Goal: Information Seeking & Learning: Check status

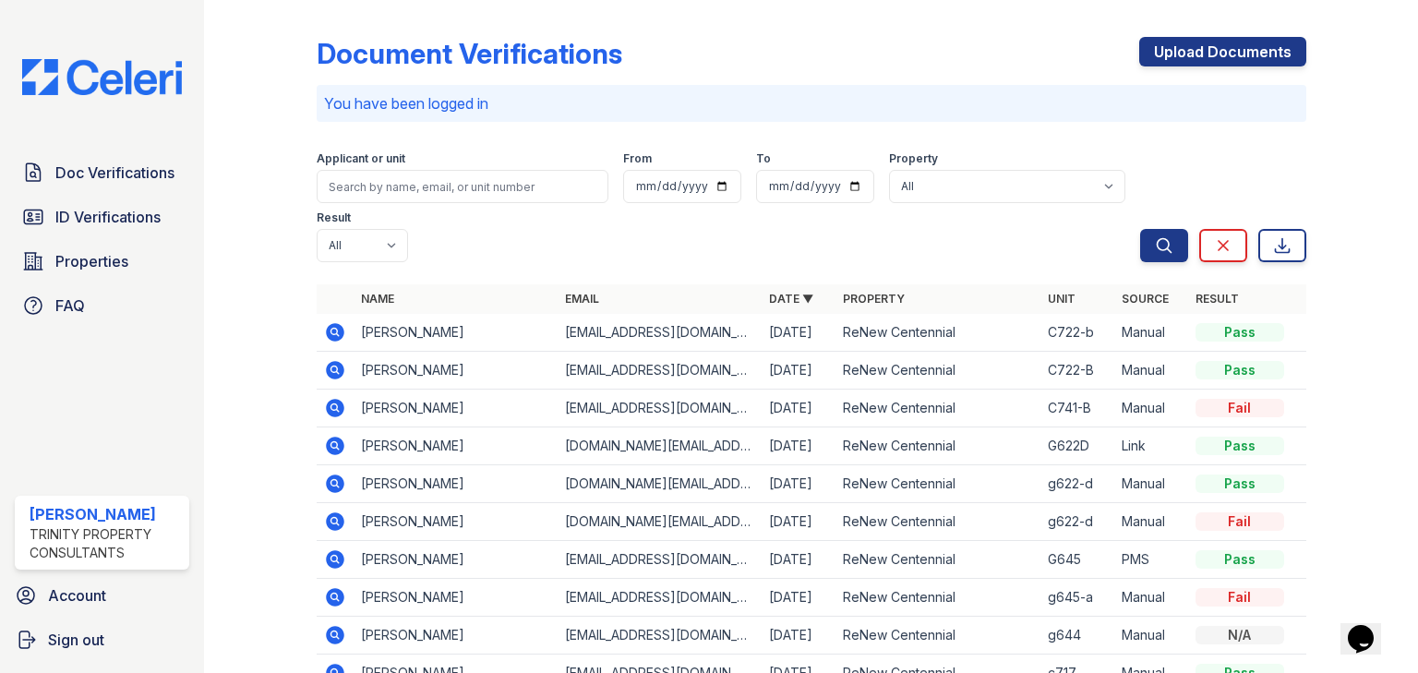
click at [405, 110] on p "You have been logged in" at bounding box center [811, 103] width 975 height 22
click at [373, 185] on input "search" at bounding box center [463, 186] width 292 height 33
click at [85, 218] on span "ID Verifications" at bounding box center [107, 217] width 105 height 22
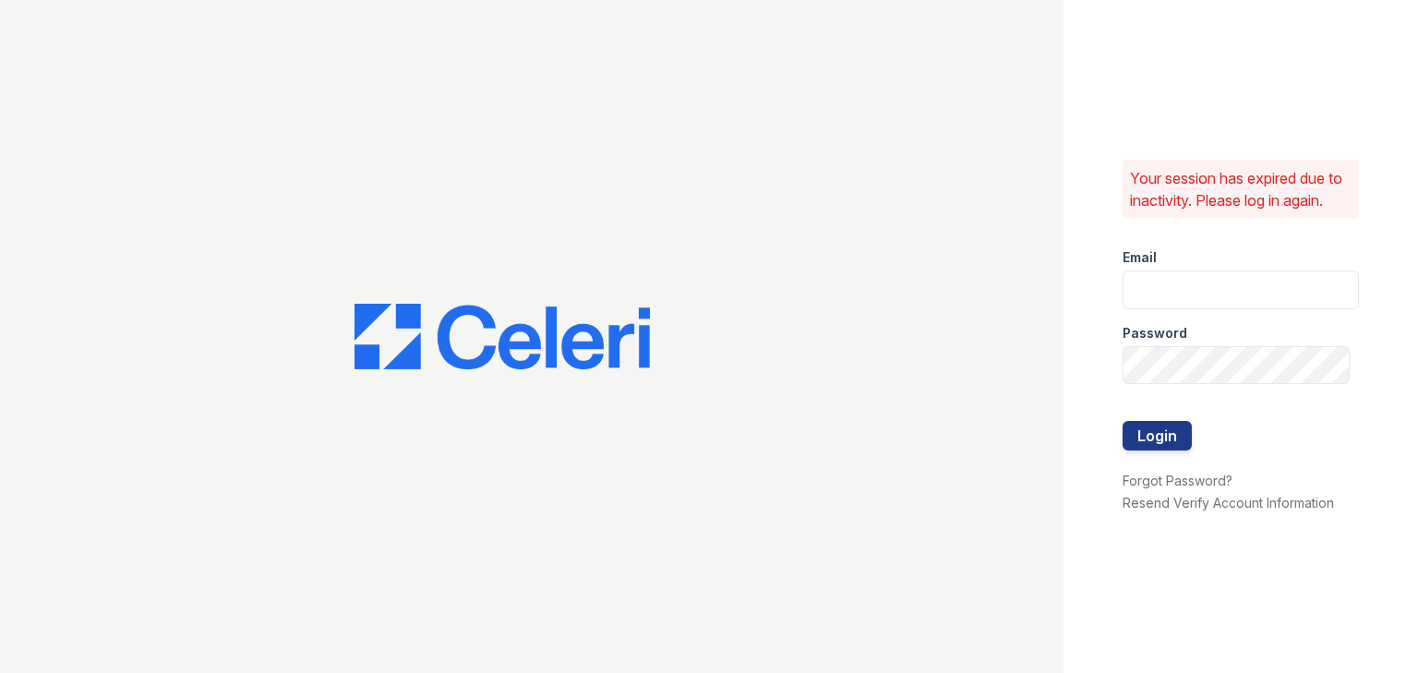
type input "ycarpenter@trinity-pm.com"
click at [1171, 431] on button "Login" at bounding box center [1157, 436] width 69 height 30
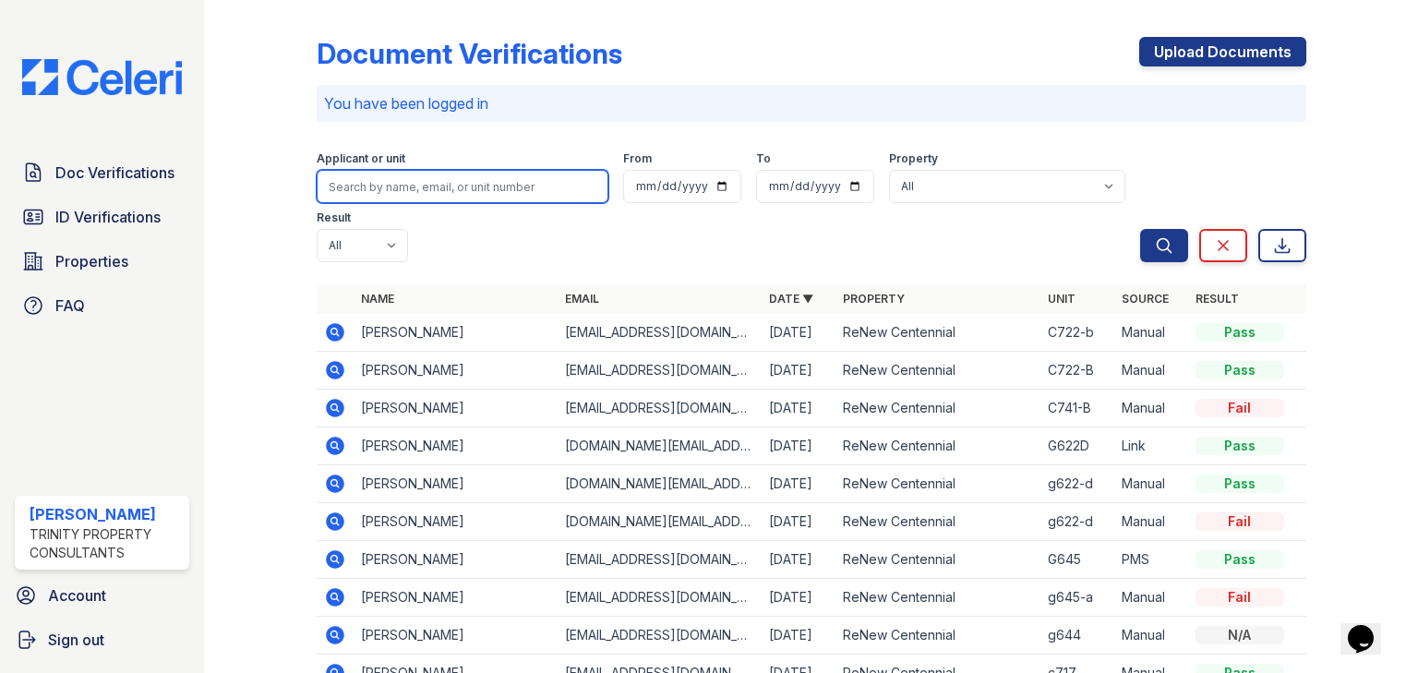
click at [420, 192] on input "search" at bounding box center [463, 186] width 292 height 33
paste input "[PERSON_NAME]"
type input "[PERSON_NAME]"
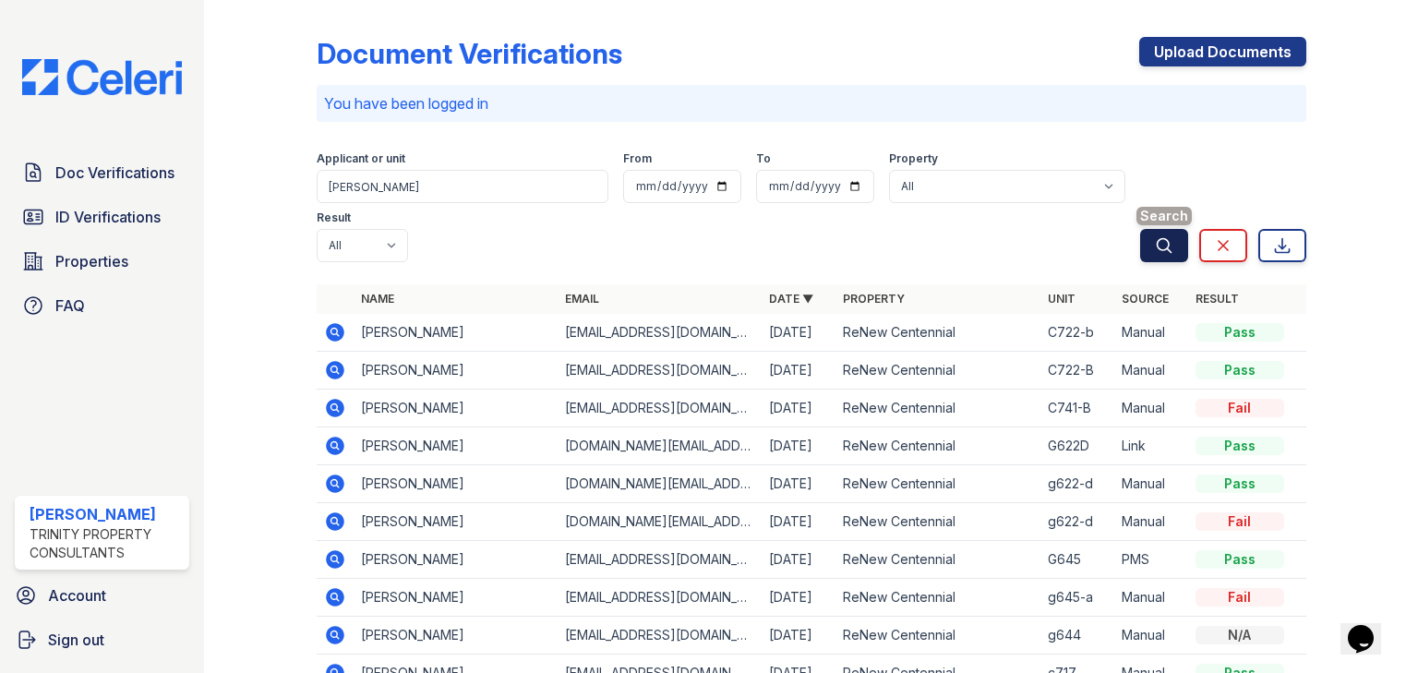
click at [1155, 236] on icon "submit" at bounding box center [1164, 245] width 18 height 18
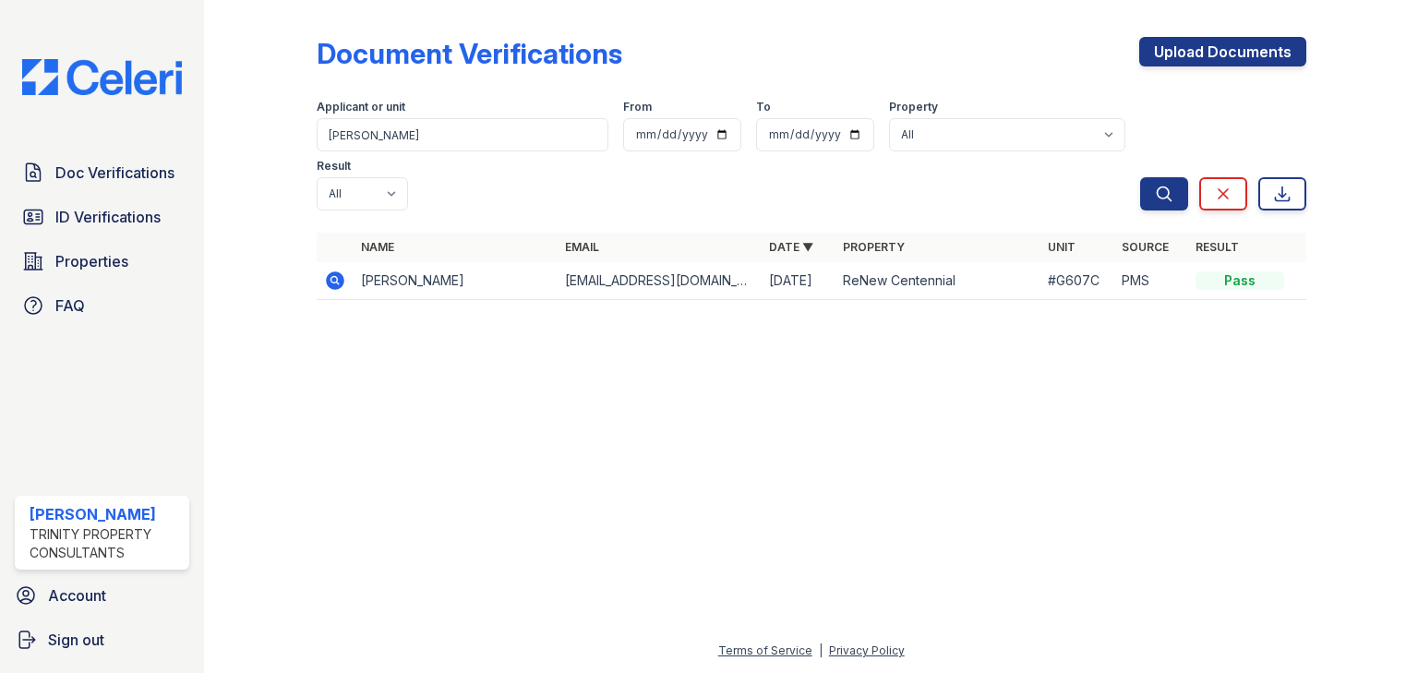
click at [328, 270] on icon at bounding box center [335, 281] width 22 height 22
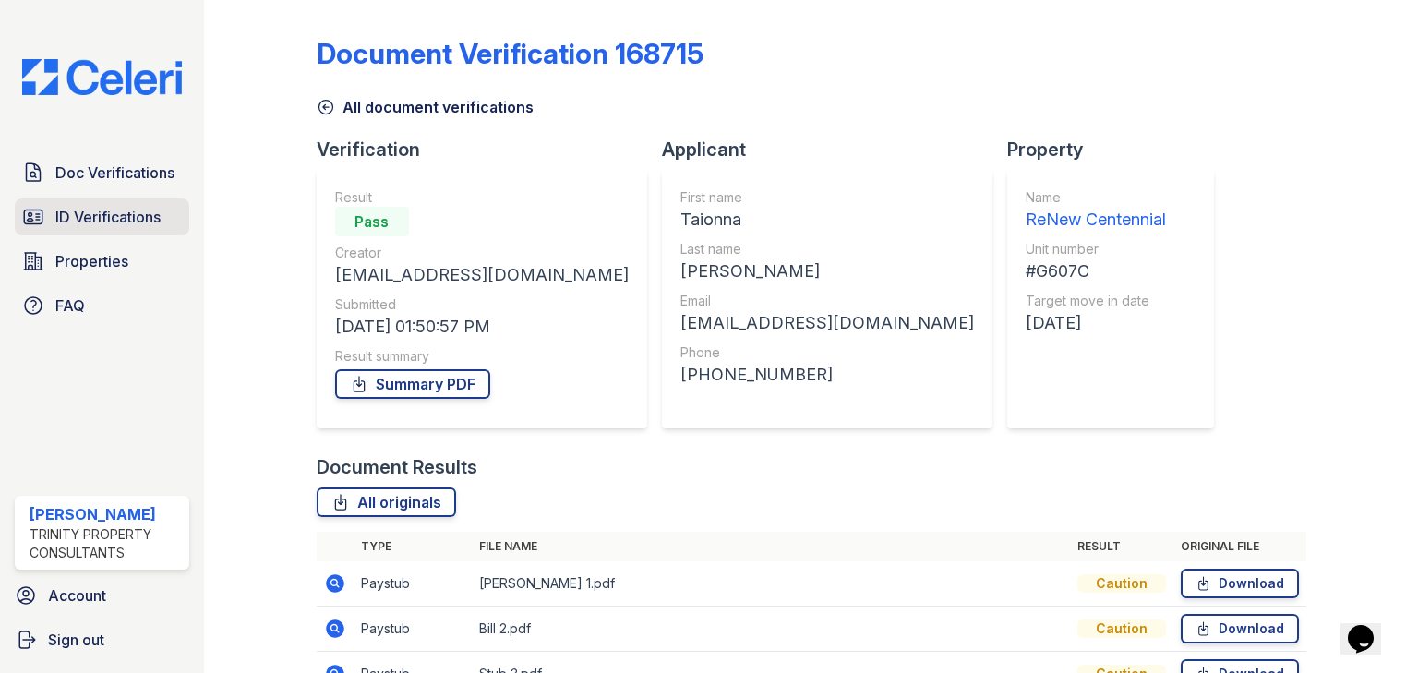
click at [93, 215] on span "ID Verifications" at bounding box center [107, 217] width 105 height 22
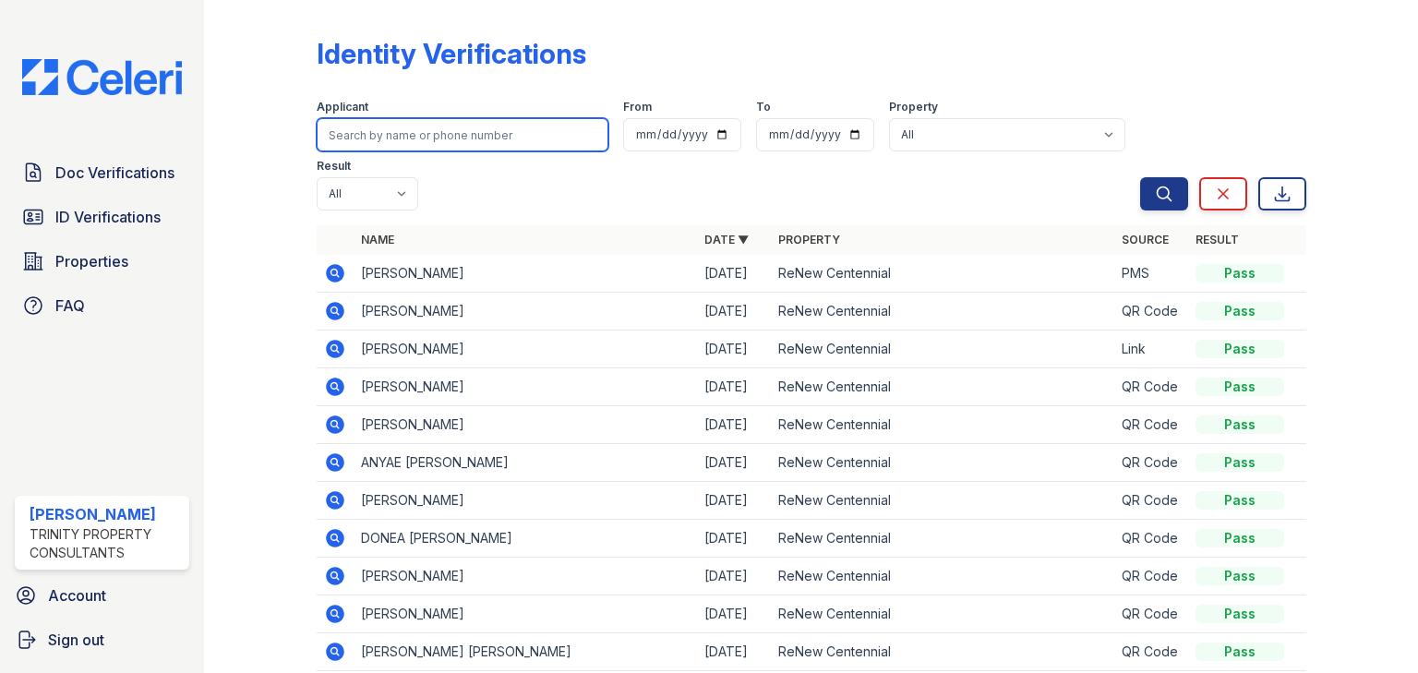
click at [423, 131] on input "search" at bounding box center [463, 134] width 292 height 33
paste input "[PERSON_NAME]"
type input "[PERSON_NAME]"
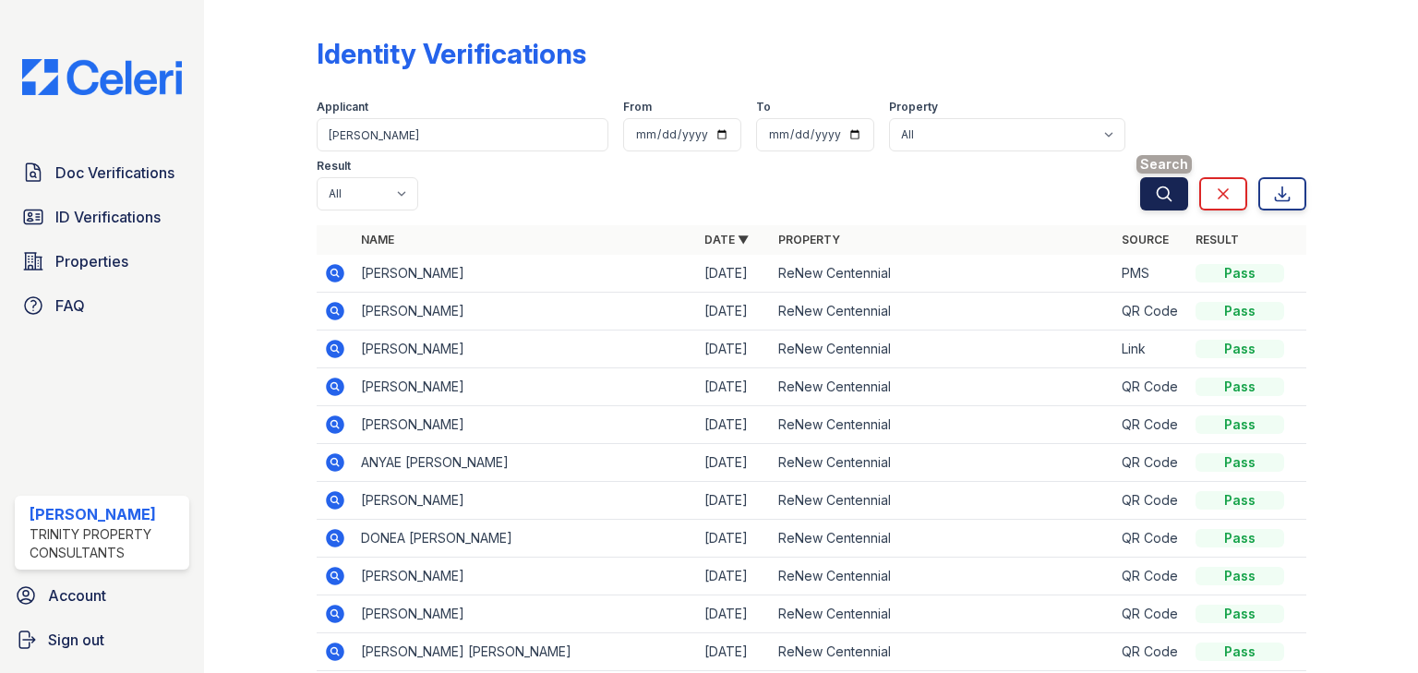
click at [1155, 188] on icon "submit" at bounding box center [1164, 194] width 18 height 18
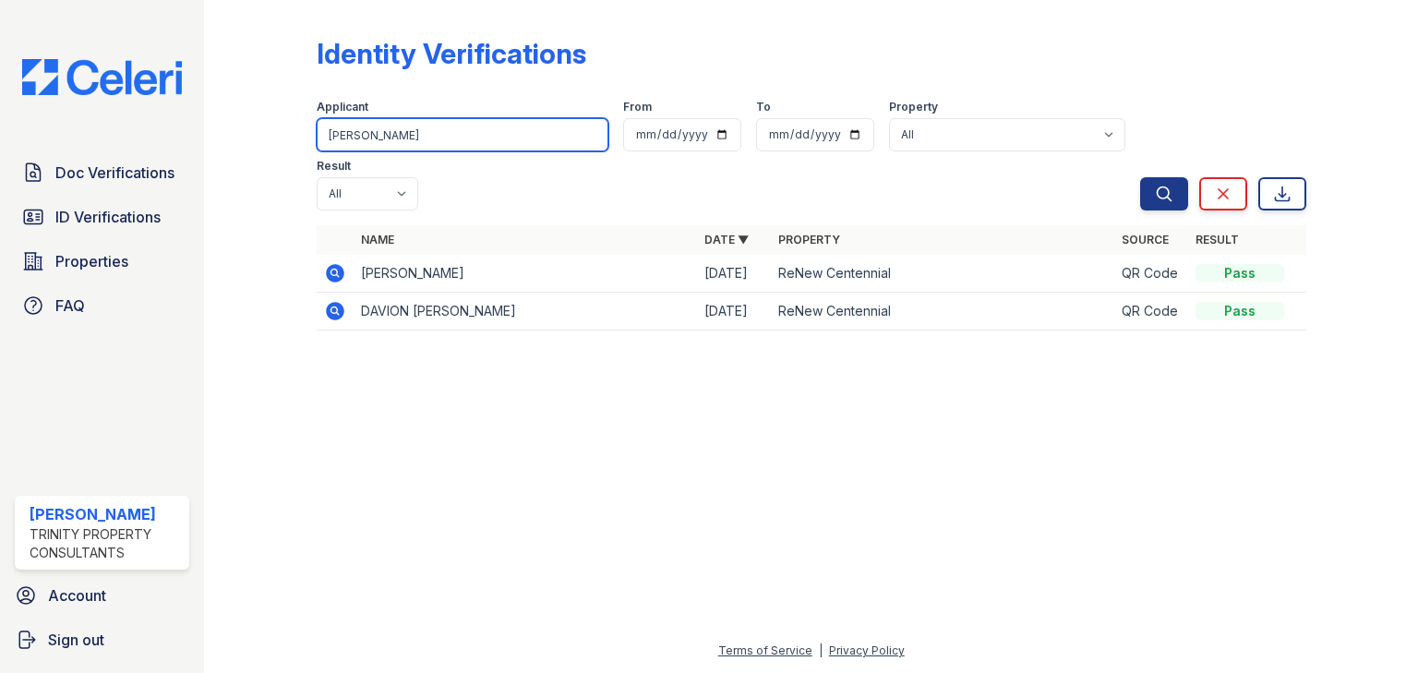
drag, startPoint x: 255, startPoint y: 128, endPoint x: 140, endPoint y: 137, distance: 114.8
click at [171, 135] on div "Doc Verifications ID Verifications Properties FAQ [PERSON_NAME] Trinity Propert…" at bounding box center [709, 336] width 1418 height 673
click at [380, 139] on input "search" at bounding box center [463, 134] width 292 height 33
paste input "Taionna"
type input "Taionna"
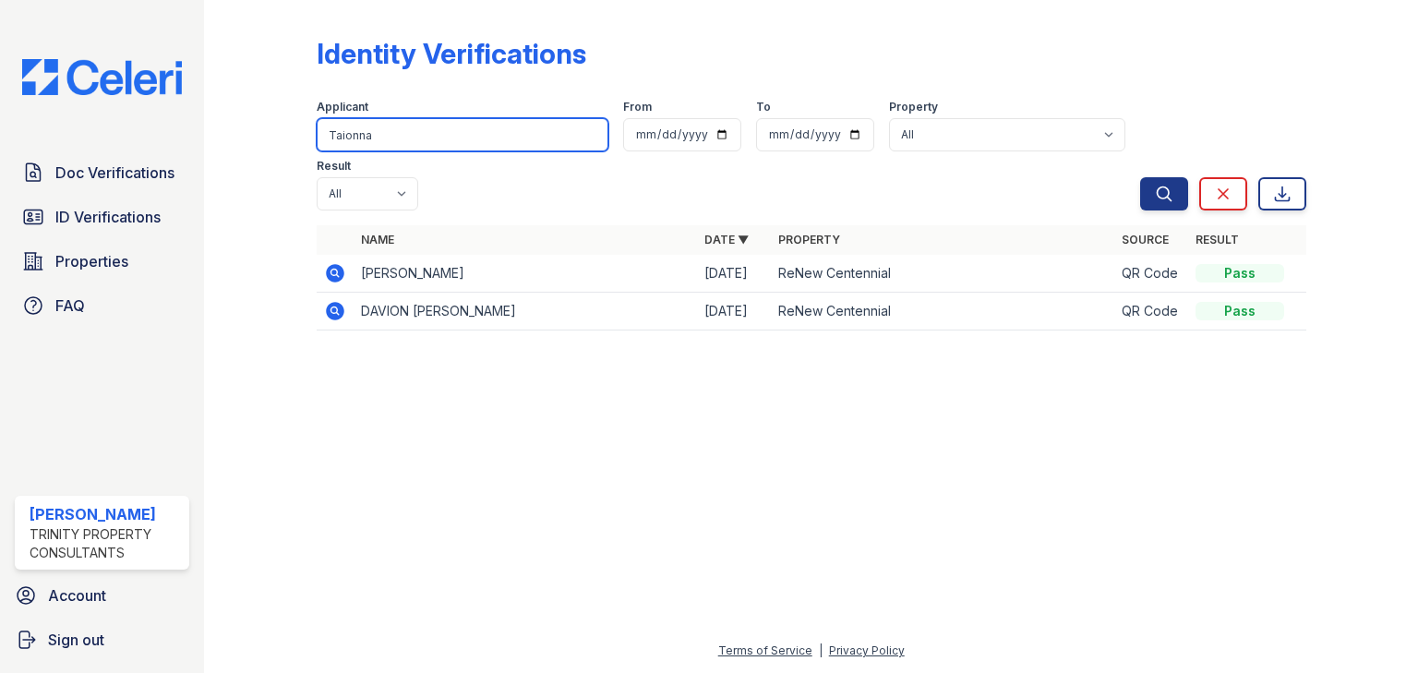
click at [1141, 177] on button "Search" at bounding box center [1165, 193] width 48 height 33
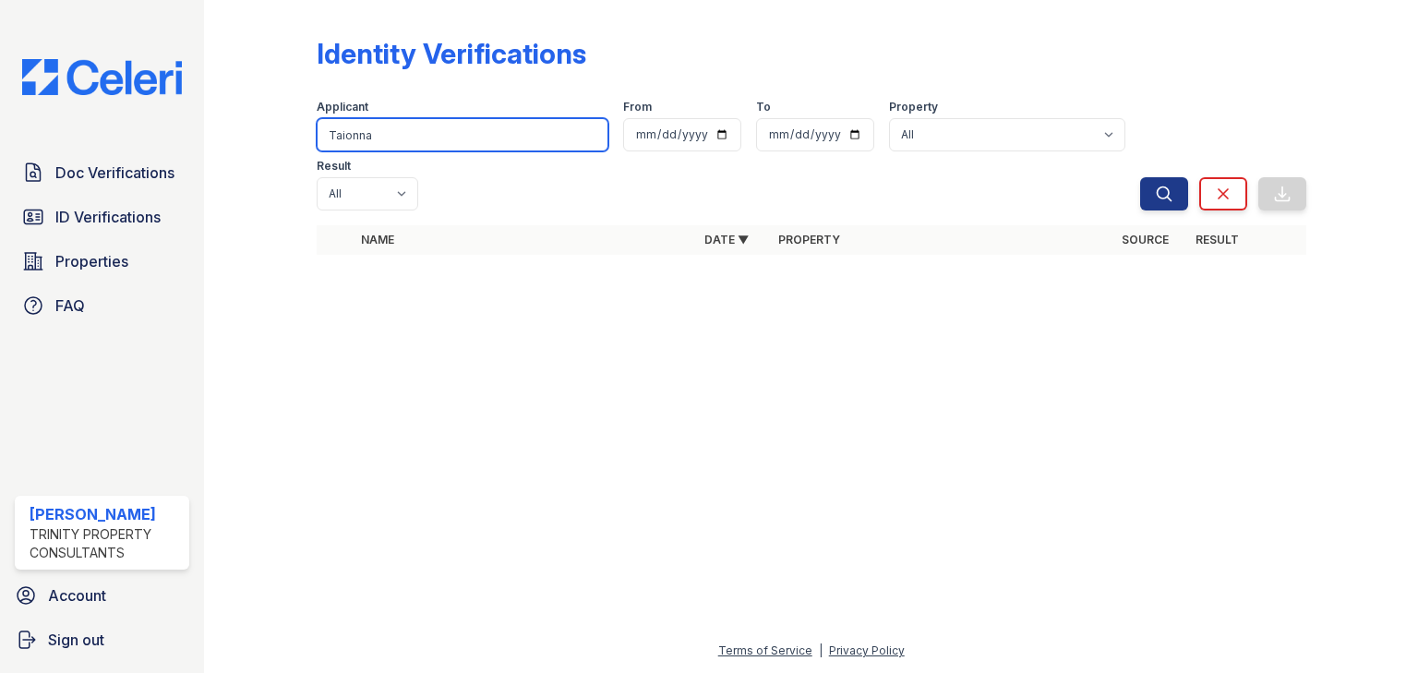
drag, startPoint x: 399, startPoint y: 141, endPoint x: 277, endPoint y: 155, distance: 122.7
click at [278, 155] on div "Identity Verifications Filter Applicant [GEOGRAPHIC_DATA] From To Property All …" at bounding box center [811, 151] width 1155 height 303
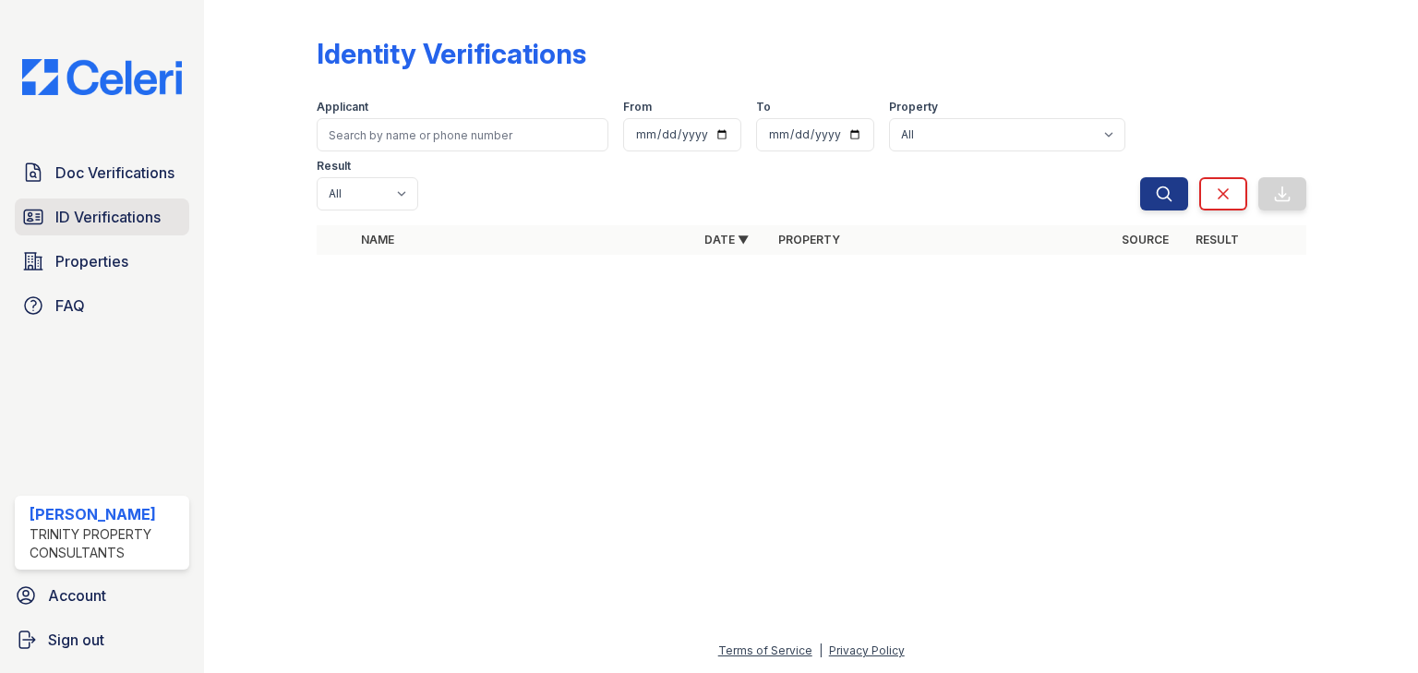
click at [74, 219] on span "ID Verifications" at bounding box center [107, 217] width 105 height 22
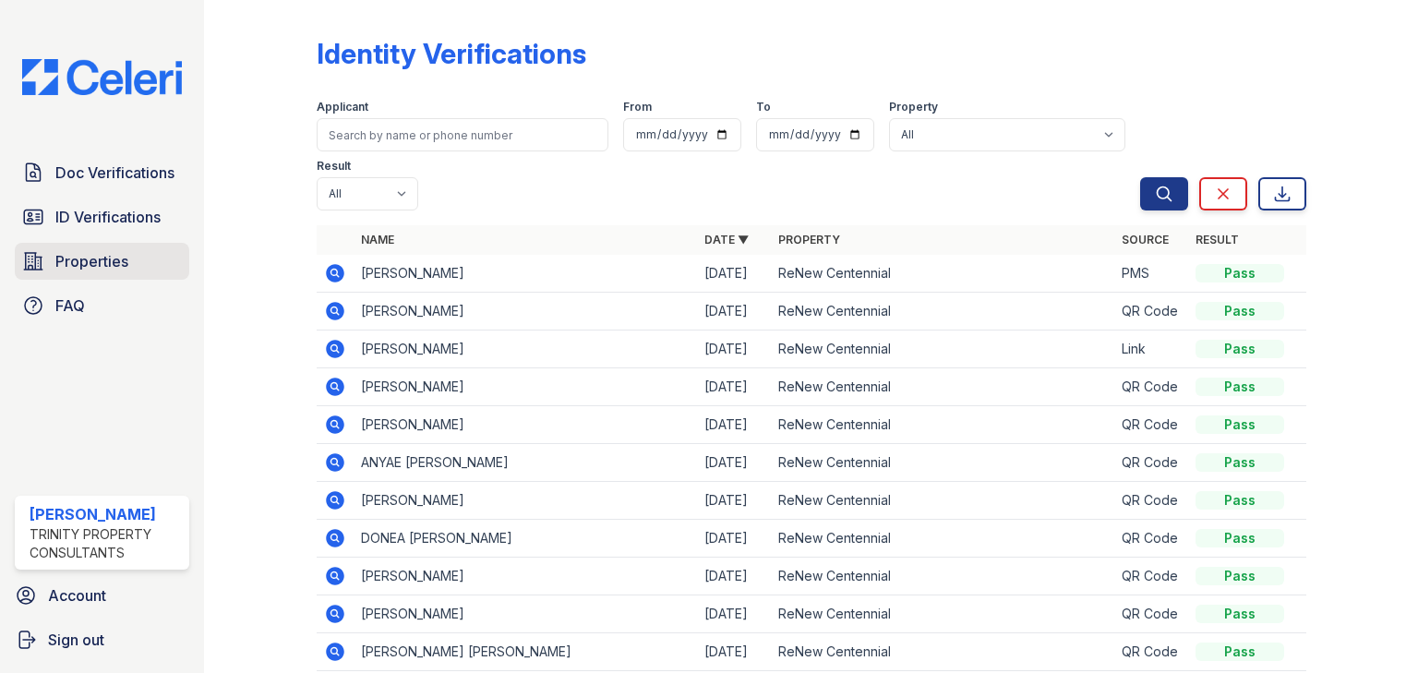
click at [76, 271] on span "Properties" at bounding box center [91, 261] width 73 height 22
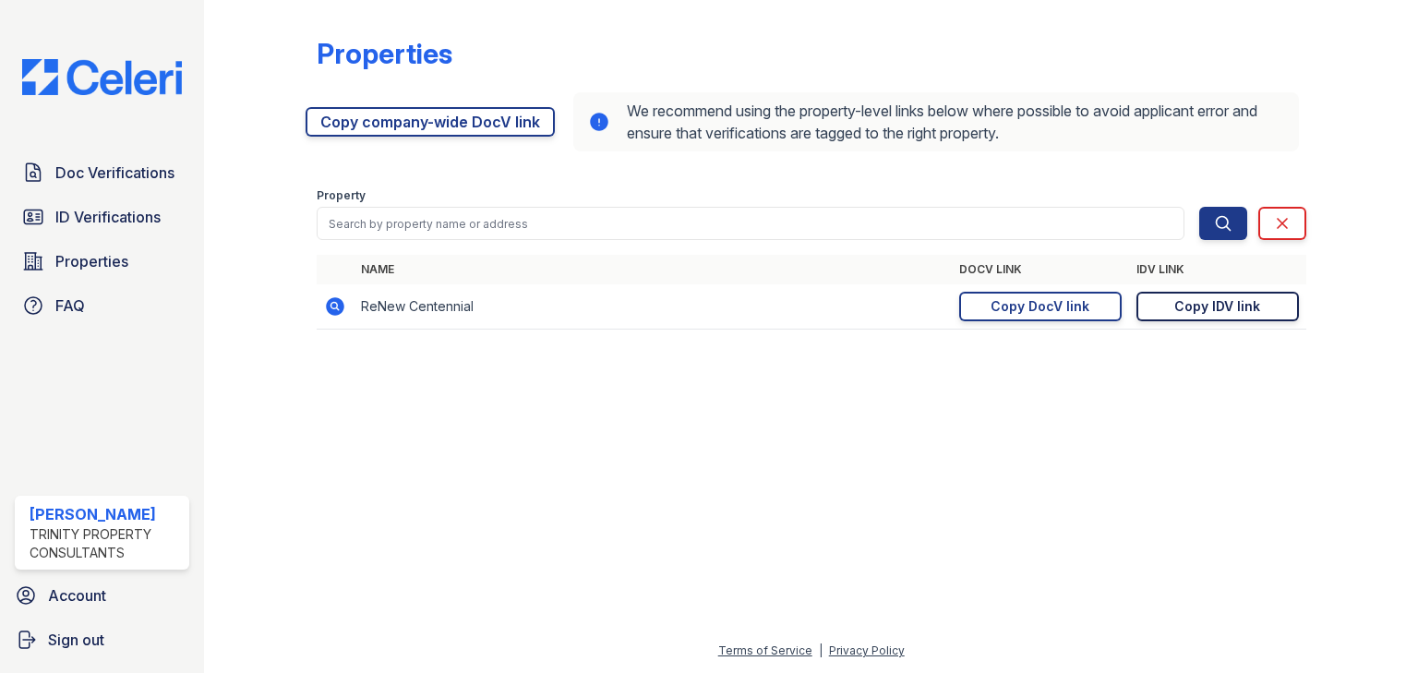
click at [1221, 297] on div "Copy IDV link" at bounding box center [1218, 306] width 86 height 18
click at [81, 185] on link "Doc Verifications" at bounding box center [102, 172] width 175 height 37
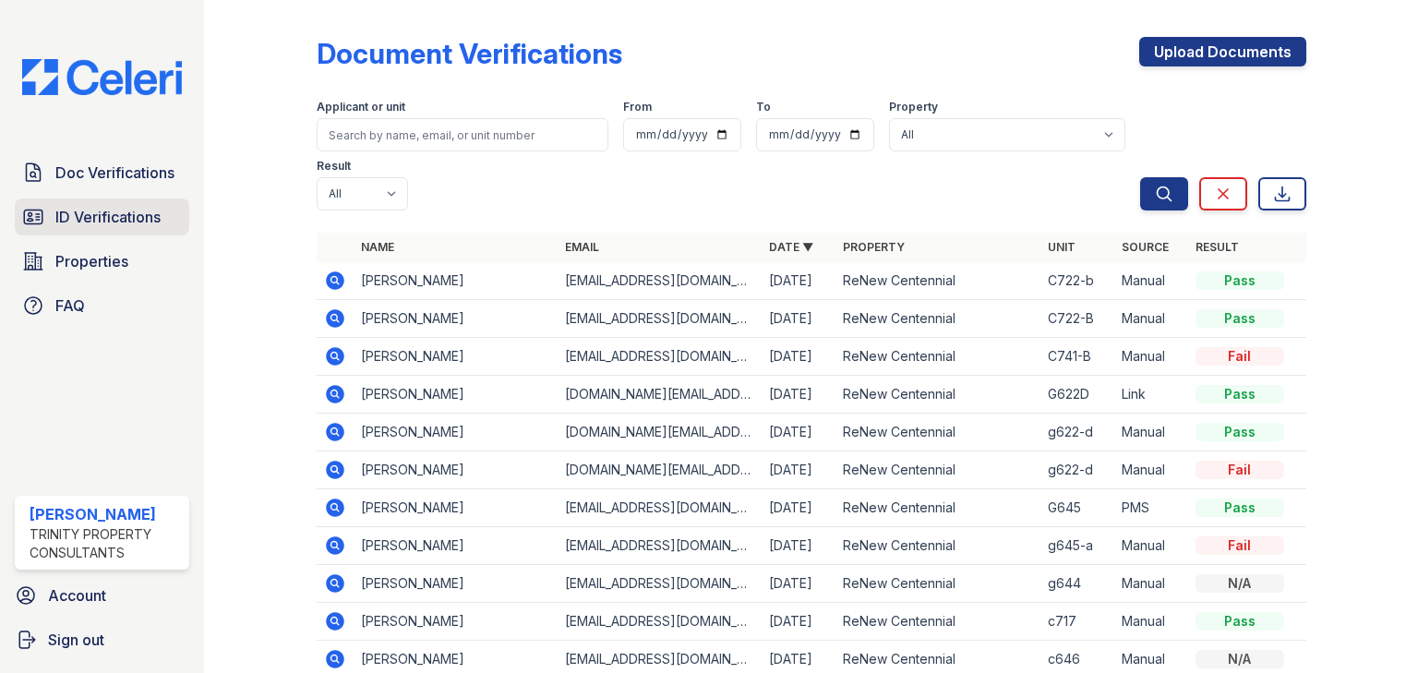
click at [89, 222] on span "ID Verifications" at bounding box center [107, 217] width 105 height 22
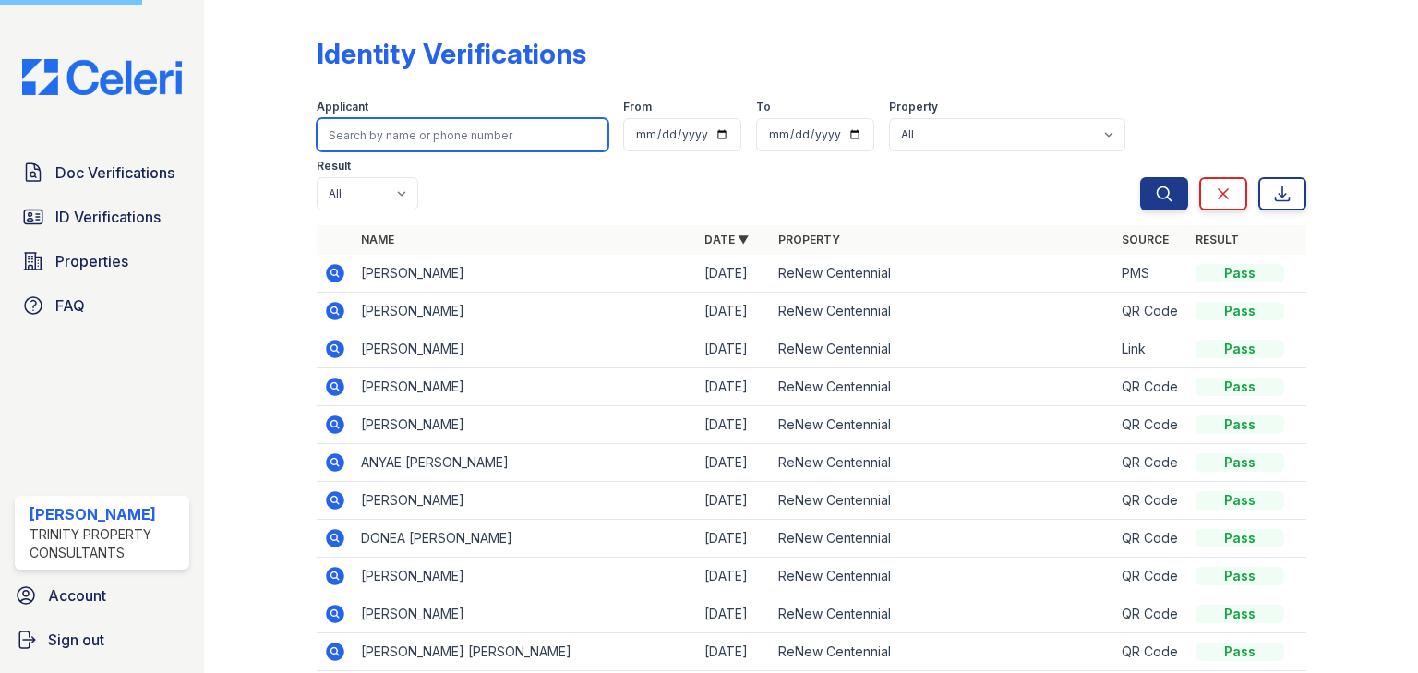
click at [447, 129] on input "search" at bounding box center [463, 134] width 292 height 33
click at [454, 138] on input "search" at bounding box center [463, 134] width 292 height 33
click at [333, 275] on icon at bounding box center [335, 273] width 22 height 22
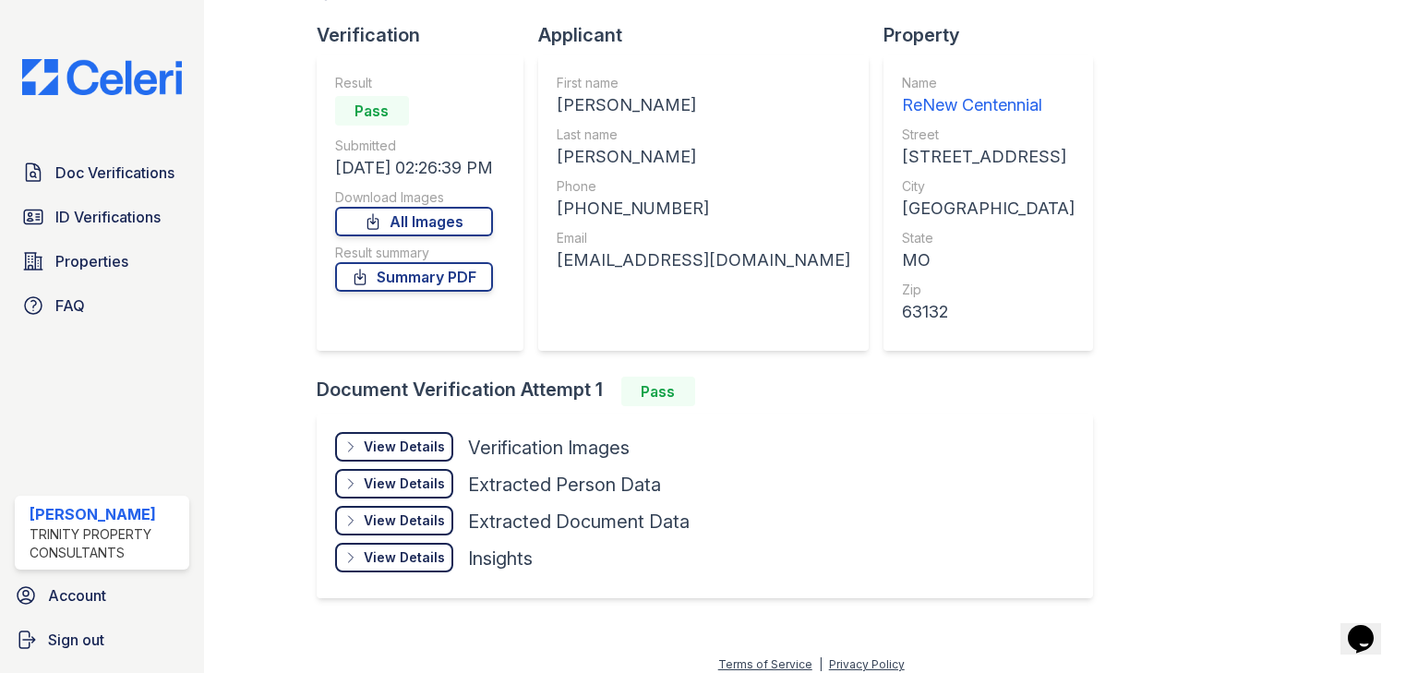
scroll to position [126, 0]
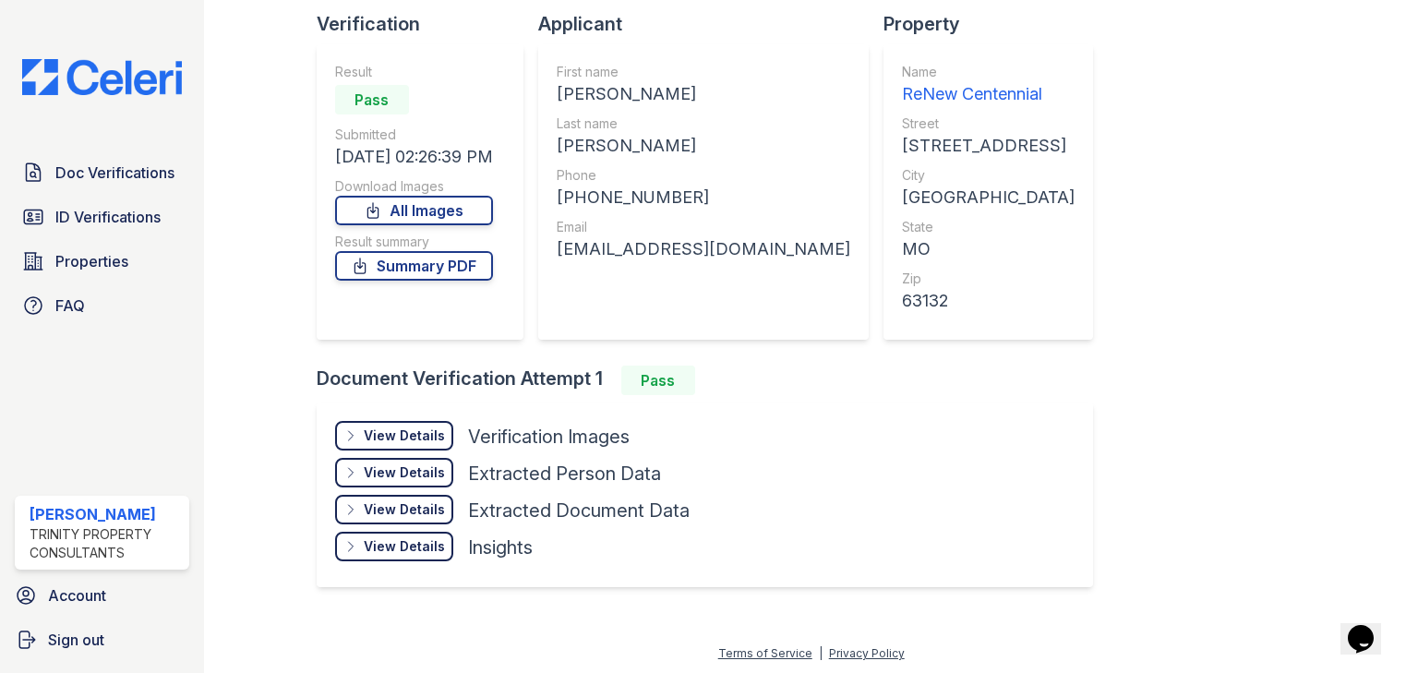
click at [432, 433] on div "View Details" at bounding box center [404, 436] width 81 height 18
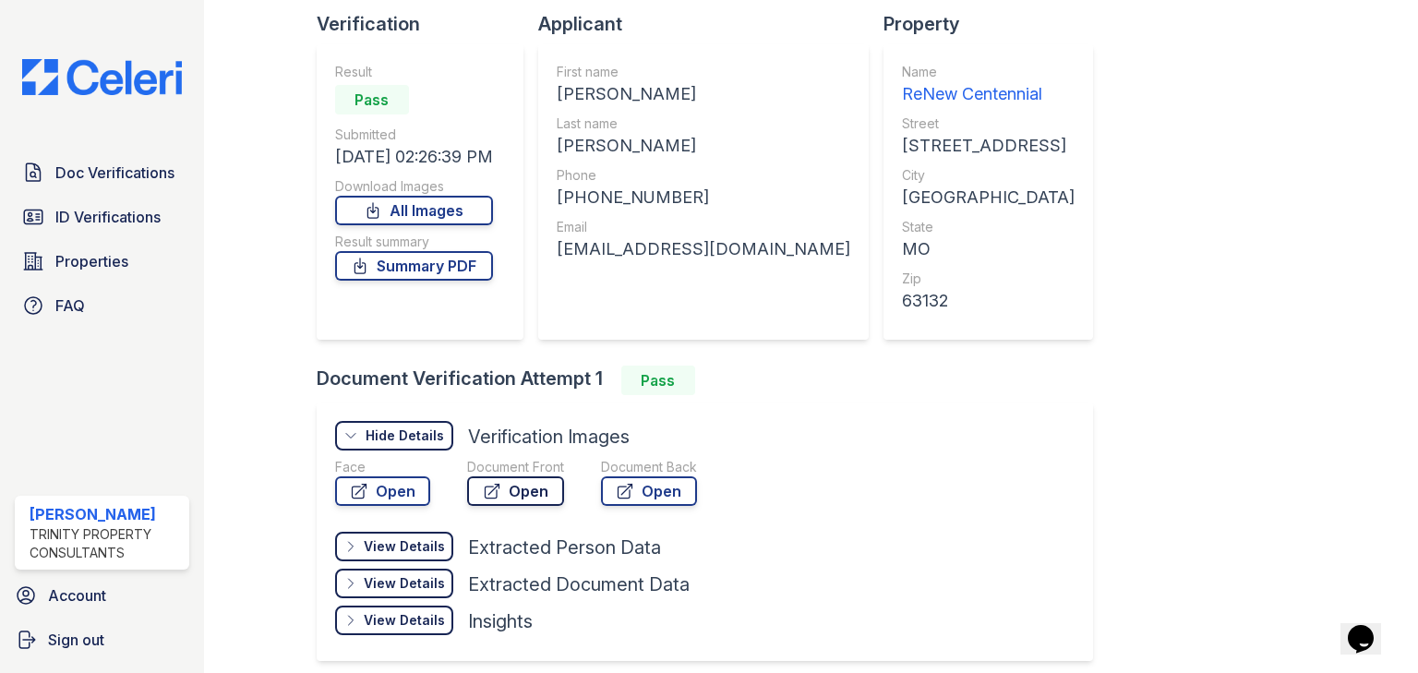
click at [515, 494] on link "Open" at bounding box center [515, 492] width 97 height 30
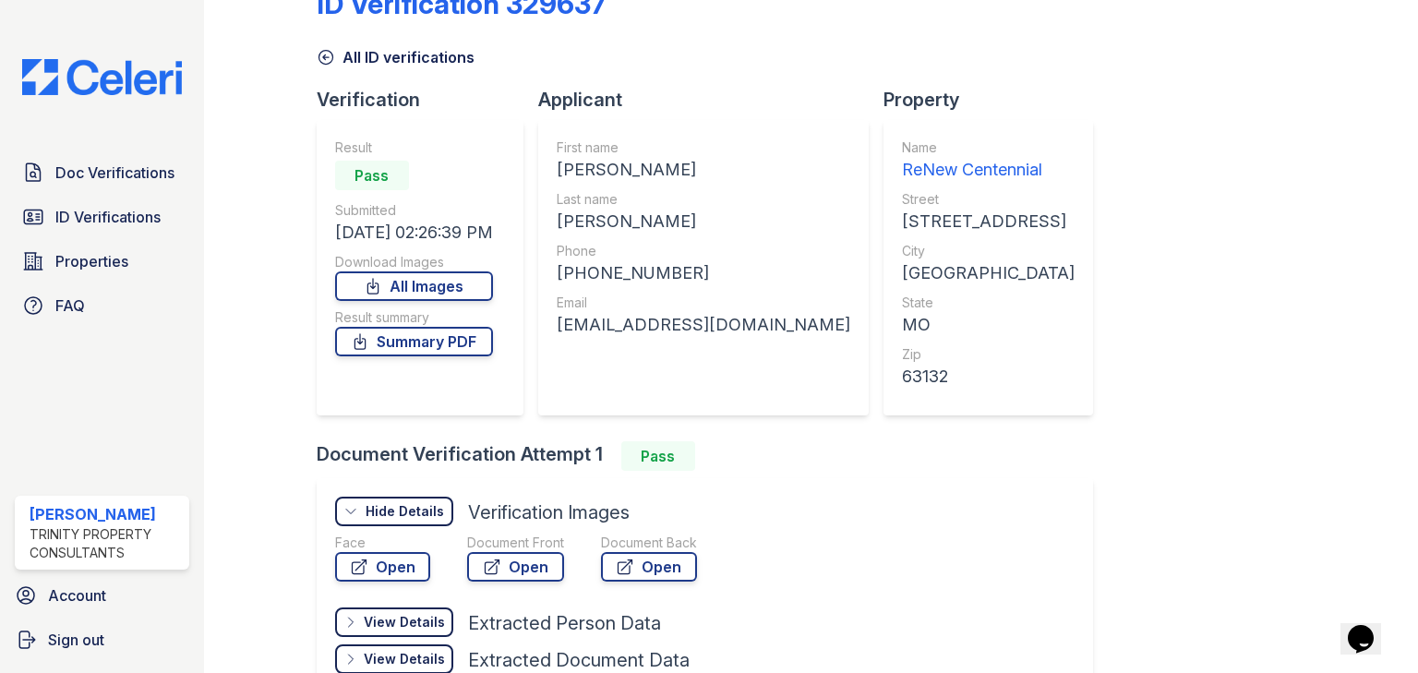
scroll to position [0, 0]
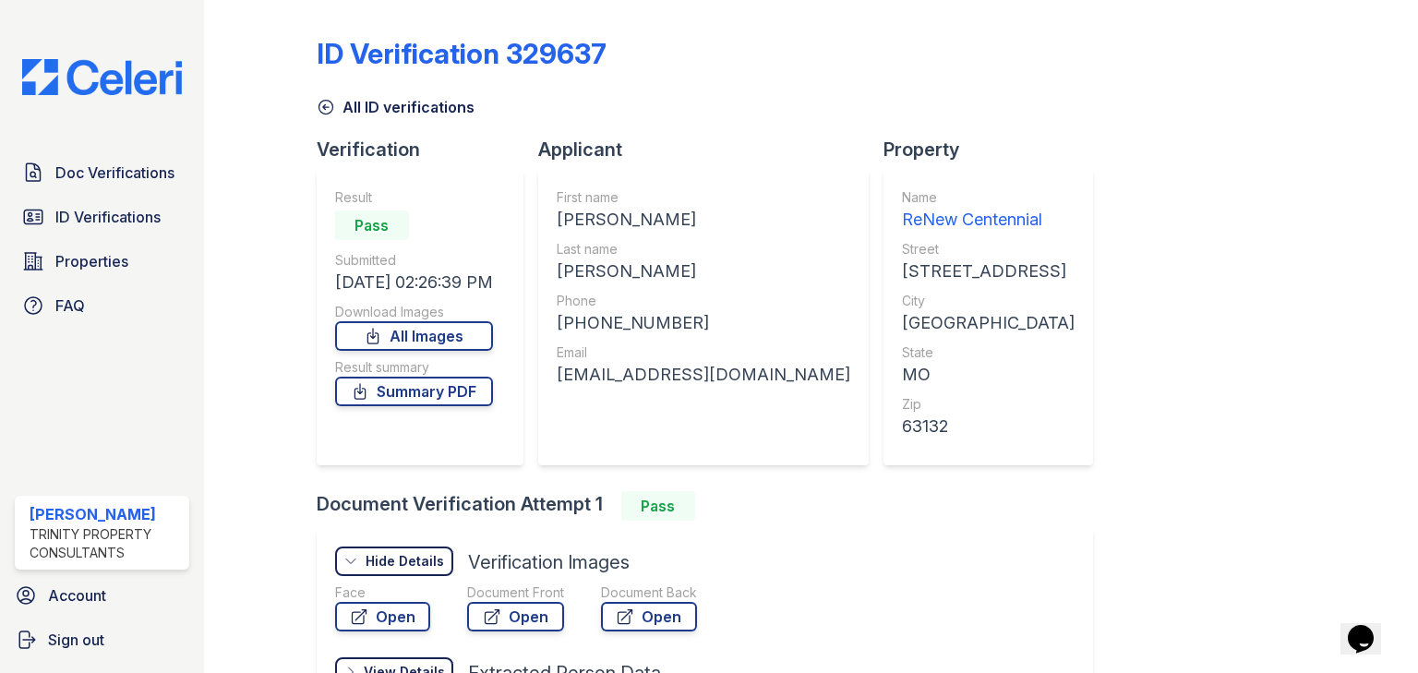
click at [331, 110] on icon at bounding box center [326, 108] width 14 height 14
